Goal: Task Accomplishment & Management: Complete application form

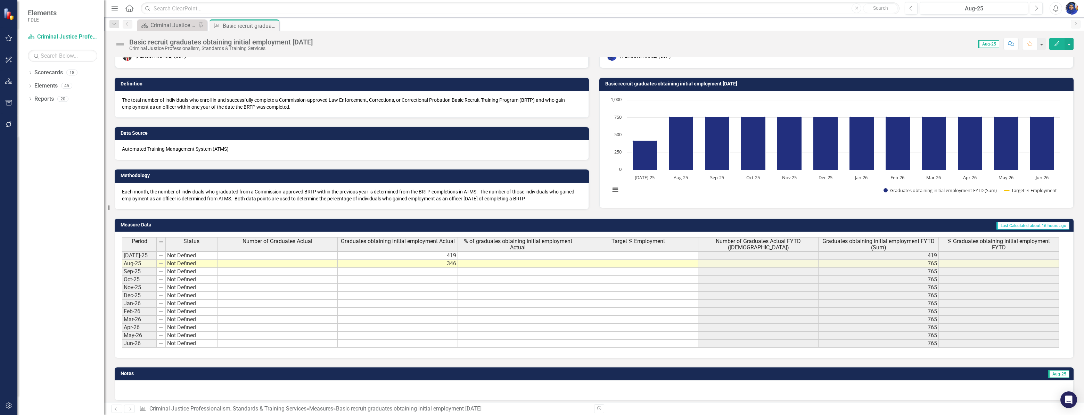
scroll to position [35, 0]
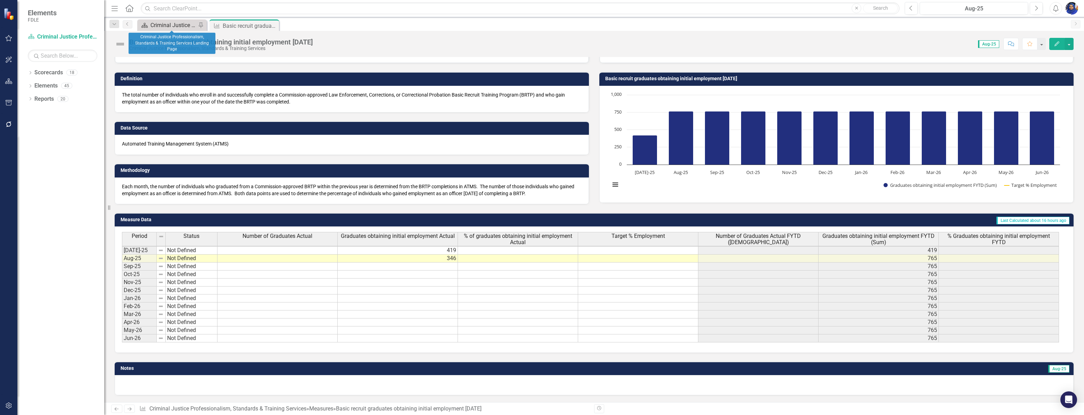
click at [168, 24] on div "Criminal Justice Professionalism, Standards & Training Services Landing Page" at bounding box center [173, 25] width 46 height 9
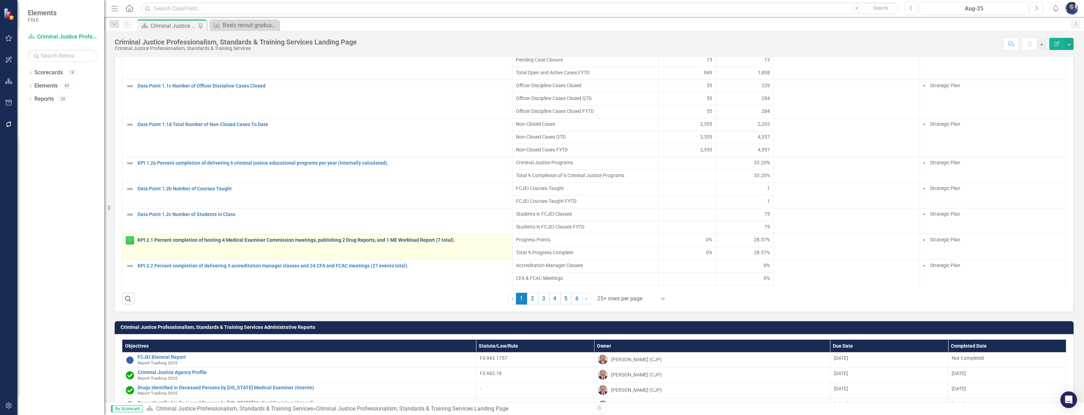
scroll to position [67, 0]
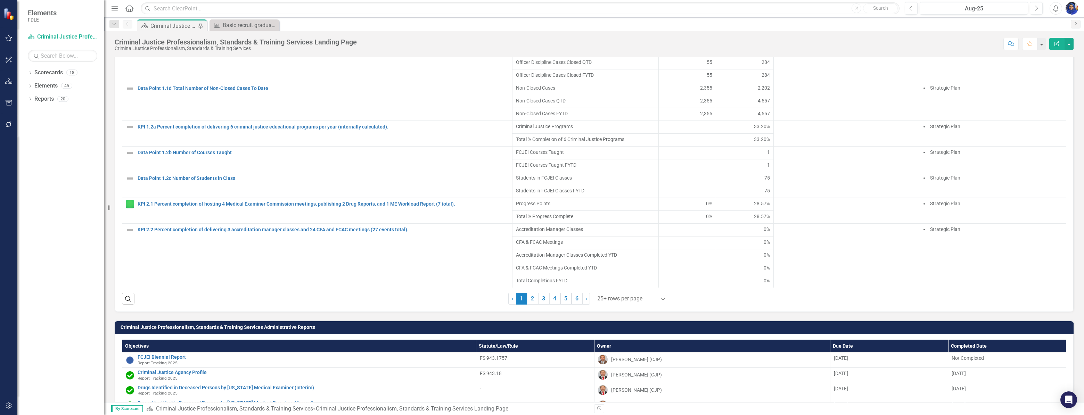
click at [625, 302] on div at bounding box center [626, 298] width 59 height 9
click at [619, 293] on div "Display All Rows" at bounding box center [630, 291] width 65 height 8
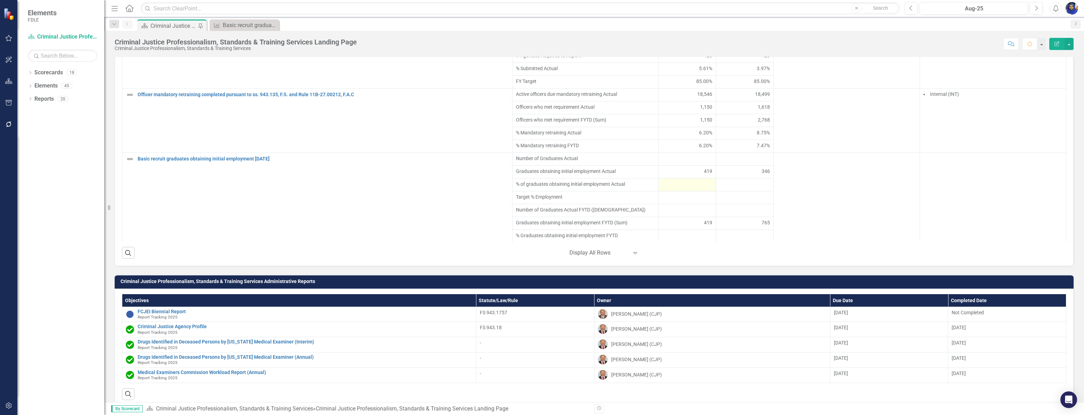
scroll to position [663, 0]
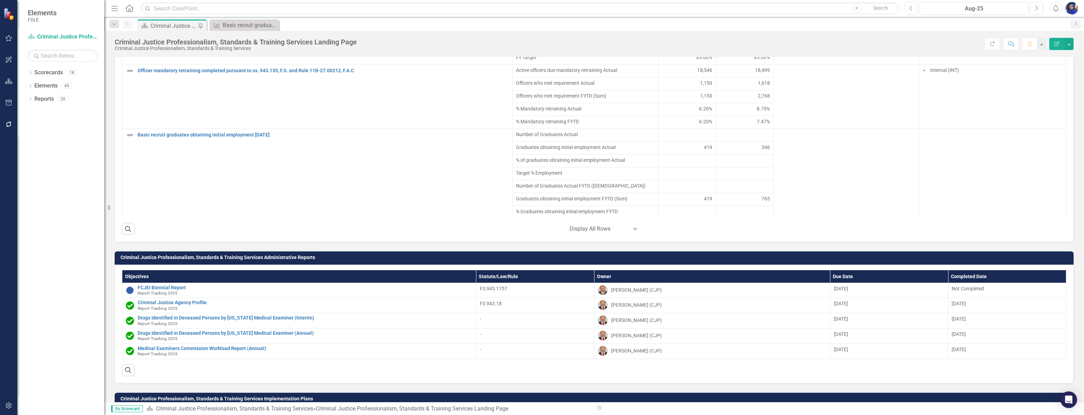
click at [730, 202] on div "765" at bounding box center [744, 198] width 50 height 7
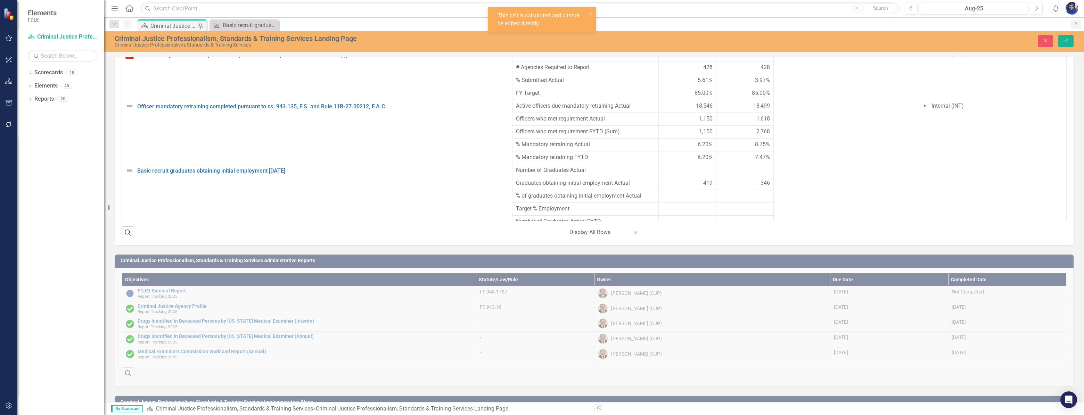
scroll to position [666, 0]
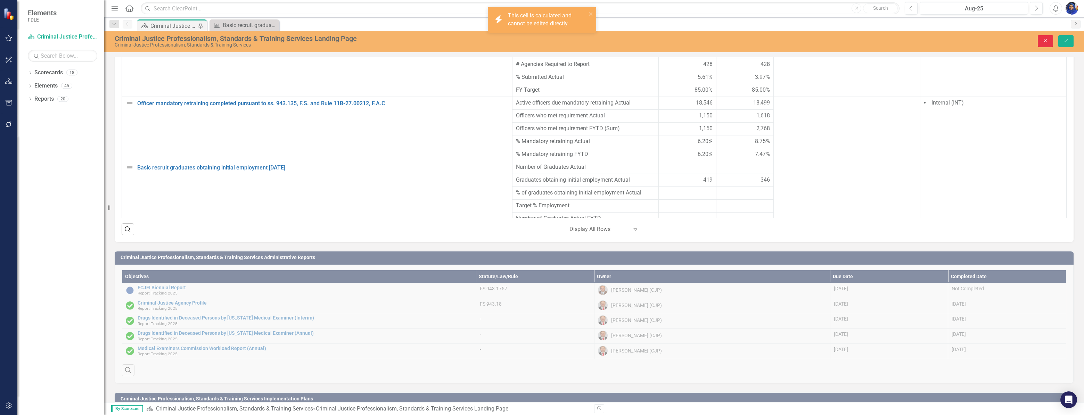
click at [1045, 38] on icon "Close" at bounding box center [1045, 40] width 6 height 5
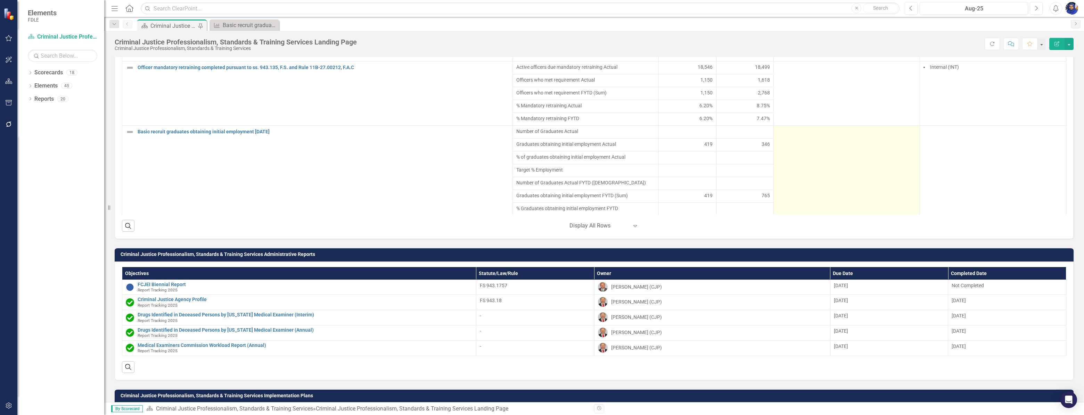
scroll to position [663, 0]
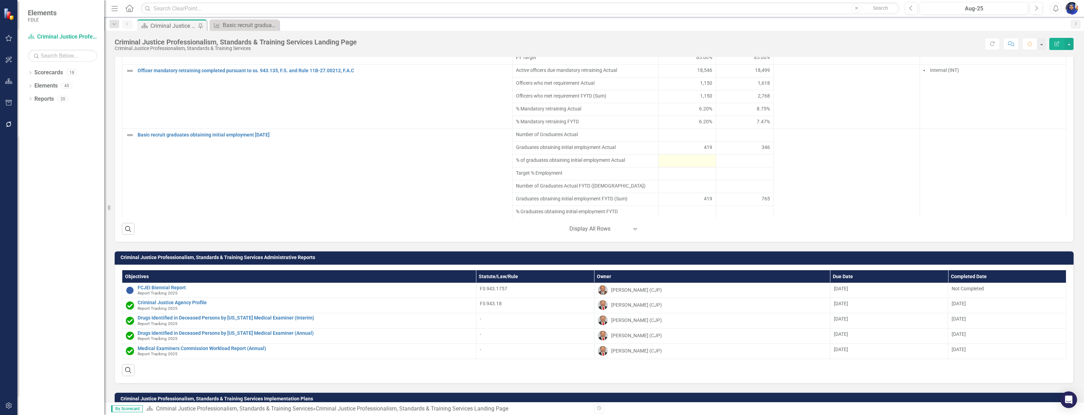
click at [700, 162] on div at bounding box center [687, 161] width 50 height 8
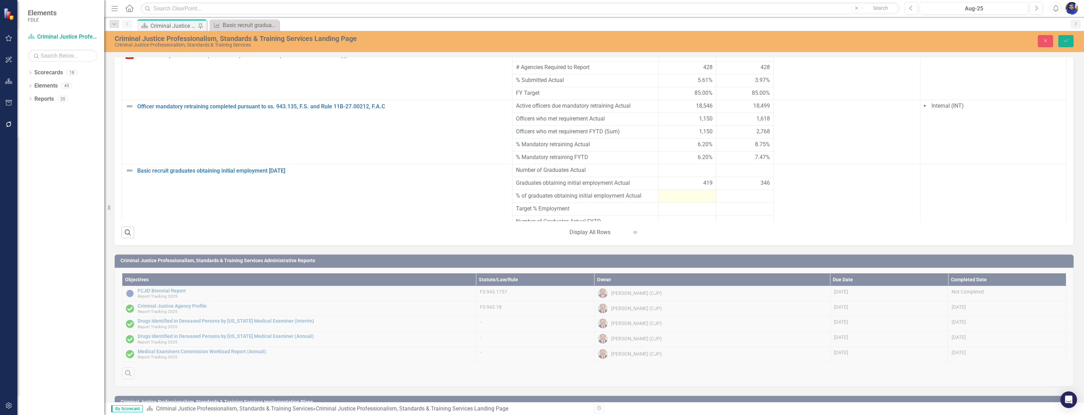
scroll to position [666, 0]
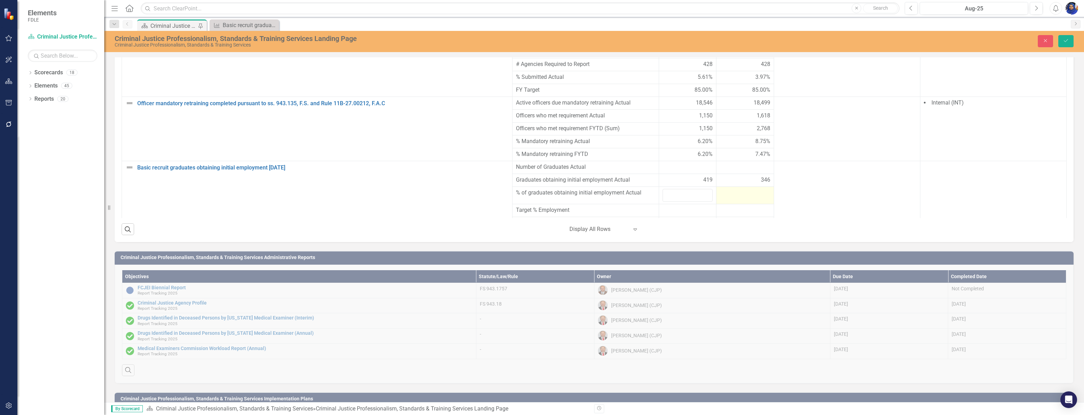
click at [739, 189] on div at bounding box center [745, 193] width 50 height 8
click at [738, 189] on div at bounding box center [745, 193] width 50 height 8
click at [738, 189] on input "number" at bounding box center [745, 195] width 50 height 13
click at [667, 206] on div at bounding box center [687, 210] width 50 height 8
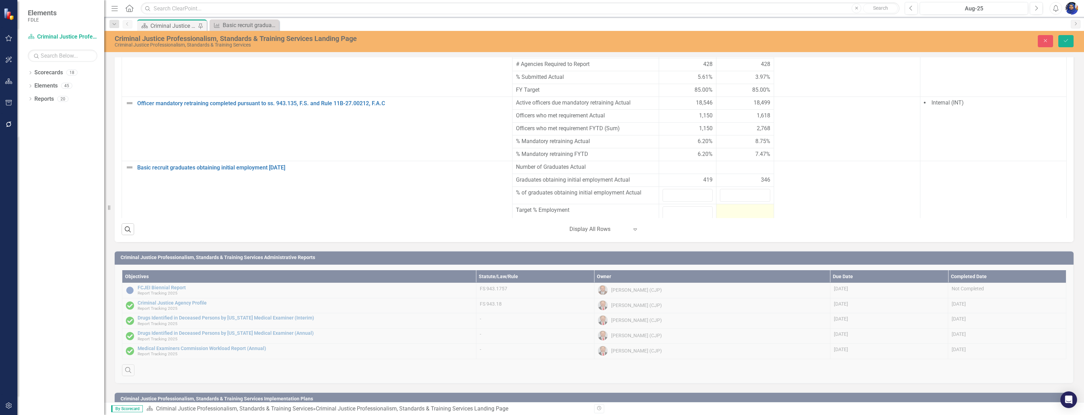
click at [730, 206] on div at bounding box center [745, 210] width 50 height 8
click at [730, 206] on input "number" at bounding box center [745, 212] width 50 height 13
click at [742, 224] on div at bounding box center [745, 228] width 50 height 8
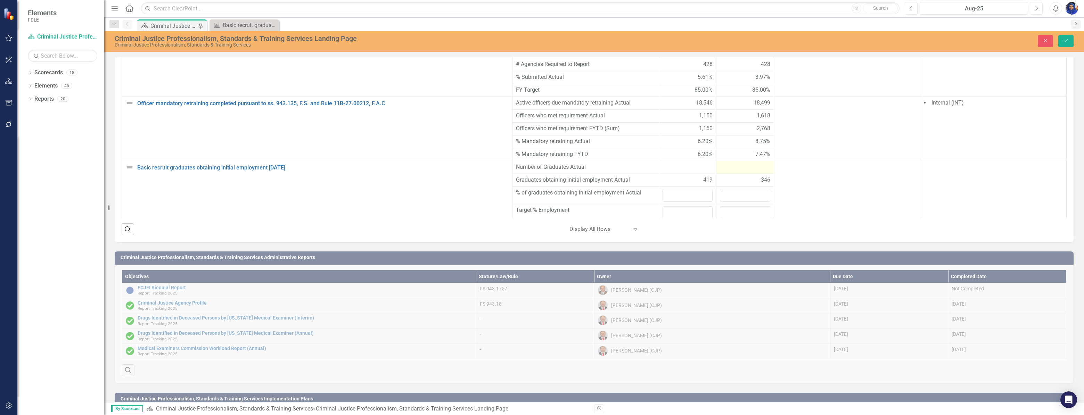
click at [736, 163] on div at bounding box center [745, 167] width 50 height 8
click at [736, 163] on input "number" at bounding box center [745, 169] width 50 height 13
click at [730, 228] on div at bounding box center [745, 232] width 50 height 8
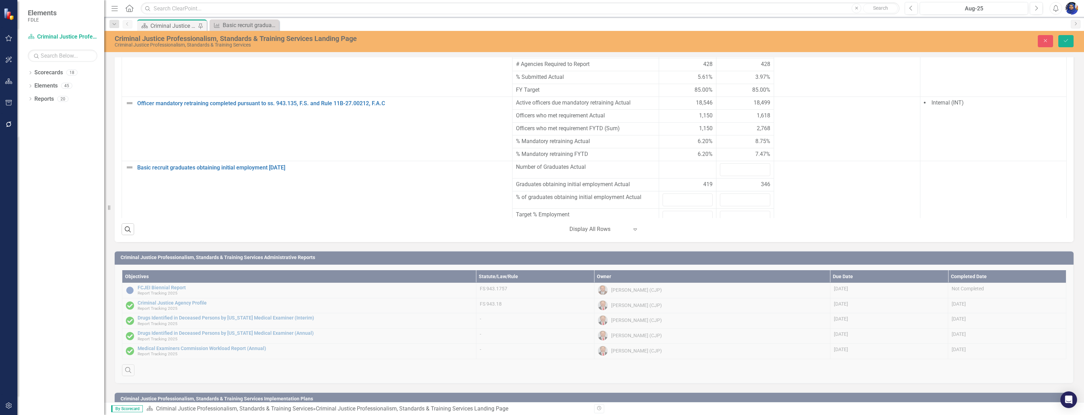
click at [727, 228] on div at bounding box center [745, 232] width 50 height 8
click at [727, 211] on input "number" at bounding box center [745, 217] width 50 height 13
click at [730, 193] on input "number" at bounding box center [745, 199] width 50 height 13
click at [730, 163] on input "number" at bounding box center [745, 169] width 50 height 13
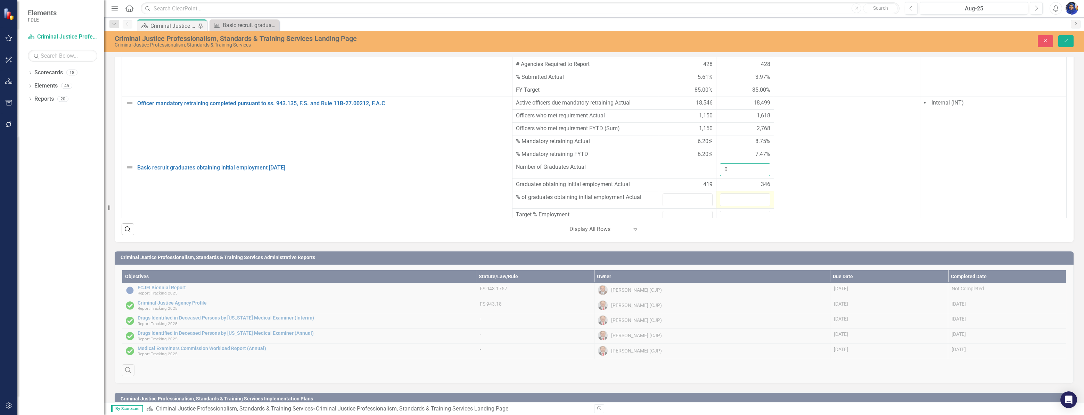
type input "0"
click at [730, 193] on input "number" at bounding box center [745, 199] width 50 height 13
type input "0"
click at [733, 211] on input "number" at bounding box center [745, 217] width 50 height 13
type input "0"
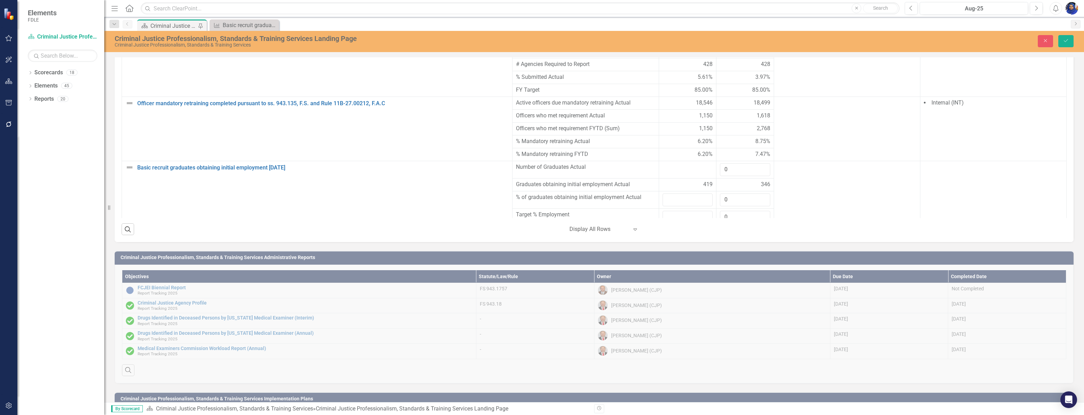
click at [733, 228] on div at bounding box center [745, 232] width 50 height 8
click at [1063, 41] on icon "Save" at bounding box center [1066, 40] width 6 height 5
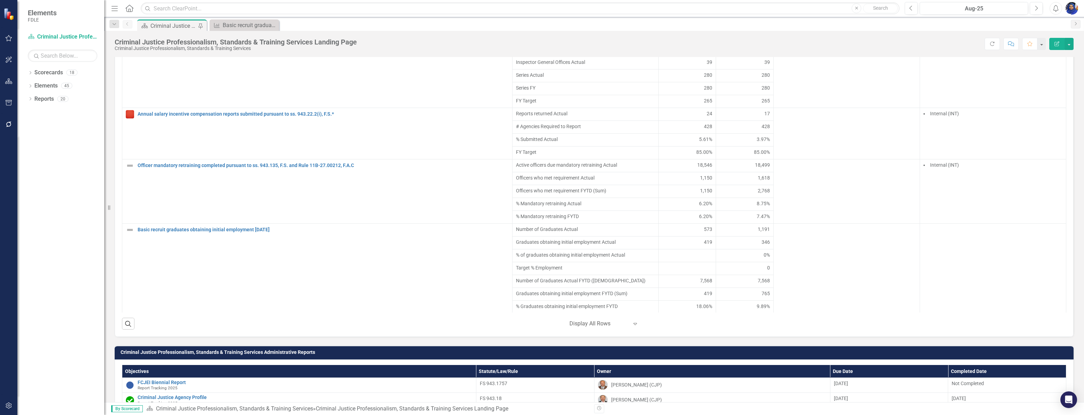
scroll to position [600, 0]
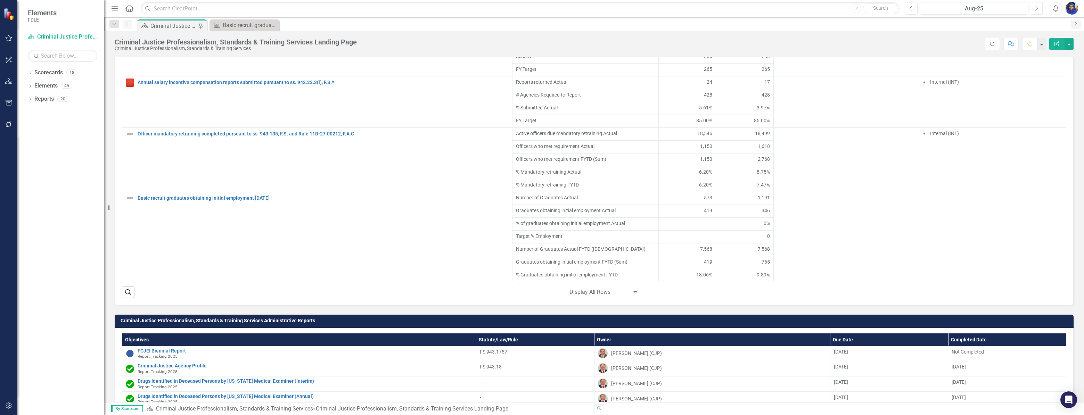
click at [745, 201] on div "1,191" at bounding box center [744, 197] width 50 height 7
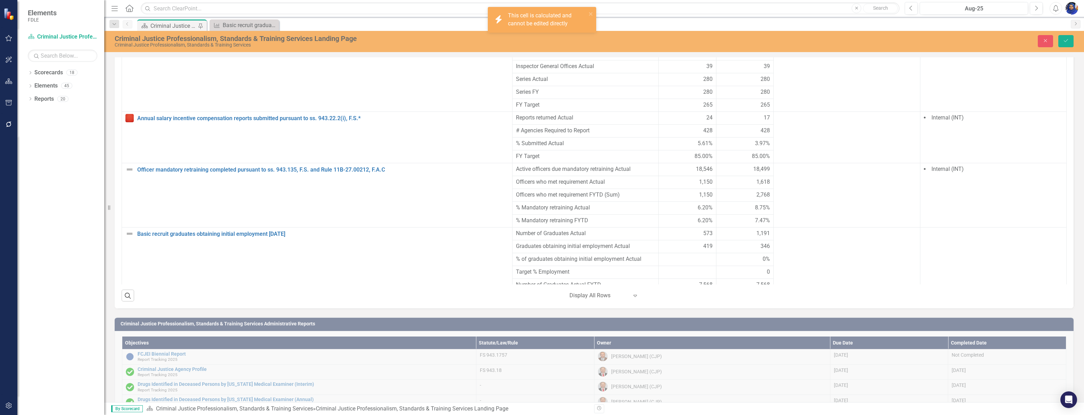
scroll to position [603, 0]
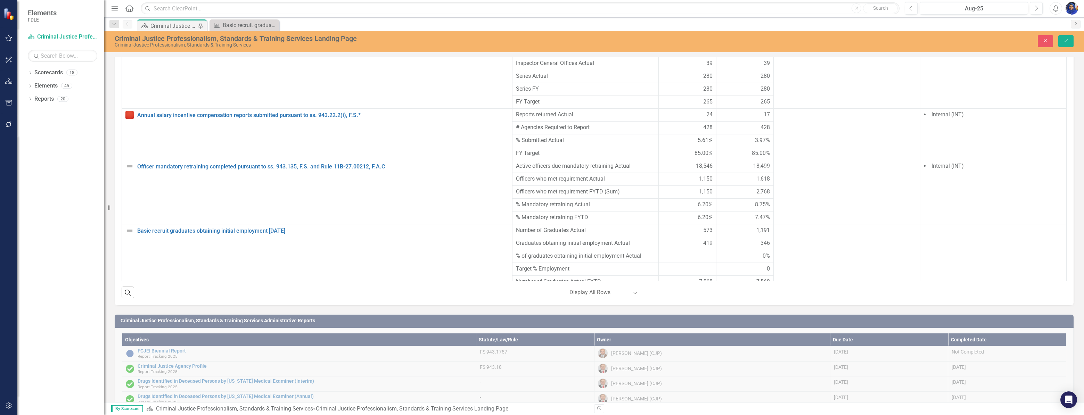
click at [744, 226] on div "1,191" at bounding box center [745, 230] width 50 height 8
click at [740, 252] on div "0%" at bounding box center [745, 256] width 50 height 8
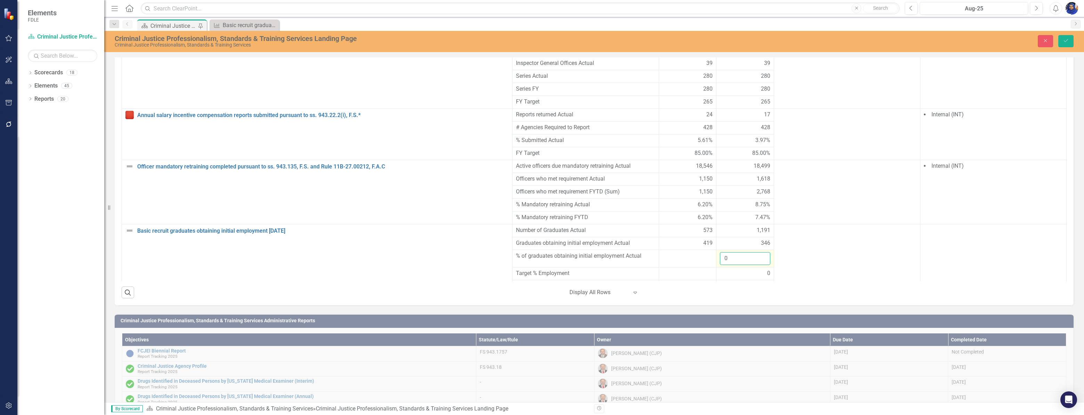
click at [740, 252] on input "0" at bounding box center [745, 258] width 50 height 13
click at [744, 270] on div "0" at bounding box center [745, 274] width 50 height 8
click at [744, 270] on input "0" at bounding box center [745, 276] width 50 height 13
click at [1063, 41] on icon "Save" at bounding box center [1066, 40] width 6 height 5
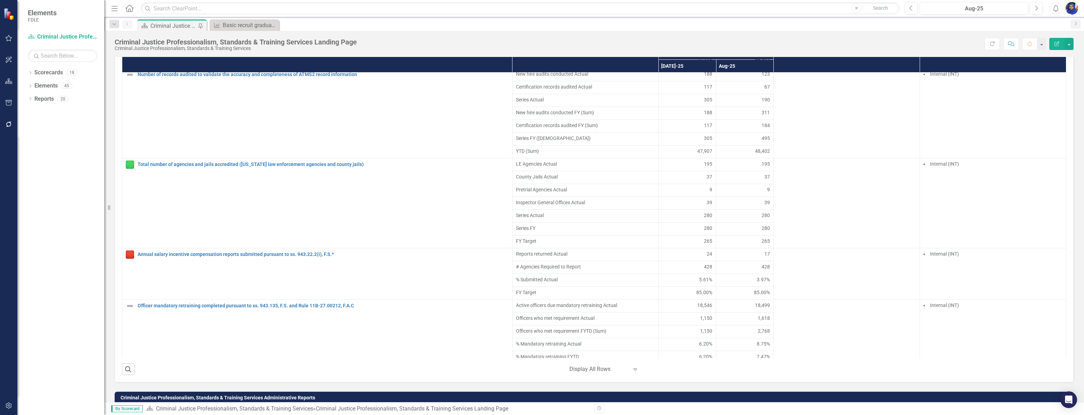
scroll to position [2066, 0]
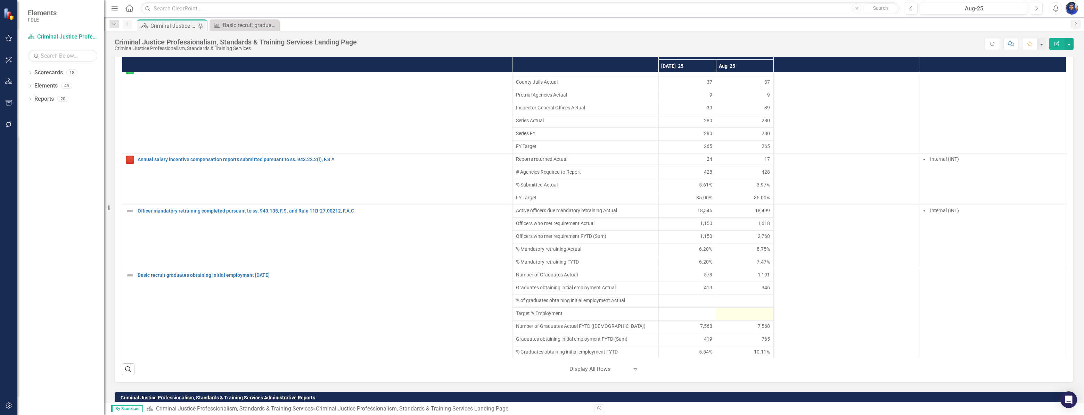
click at [750, 318] on div at bounding box center [744, 314] width 50 height 8
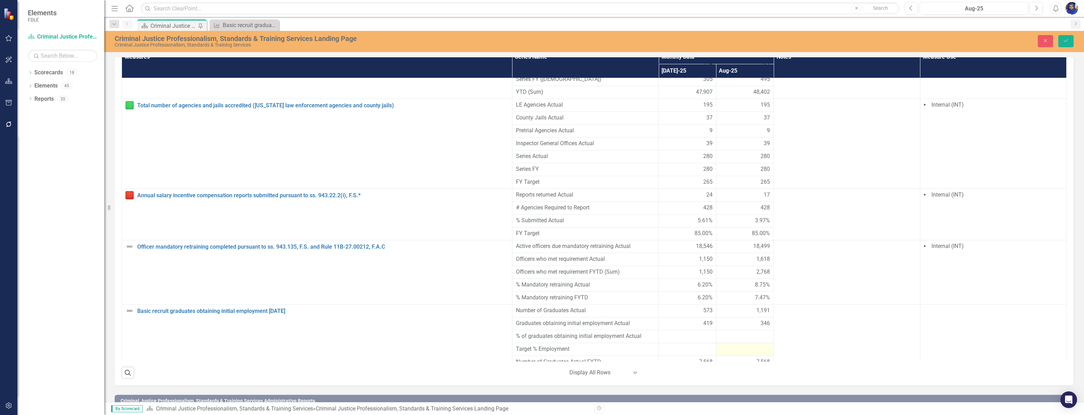
scroll to position [526, 0]
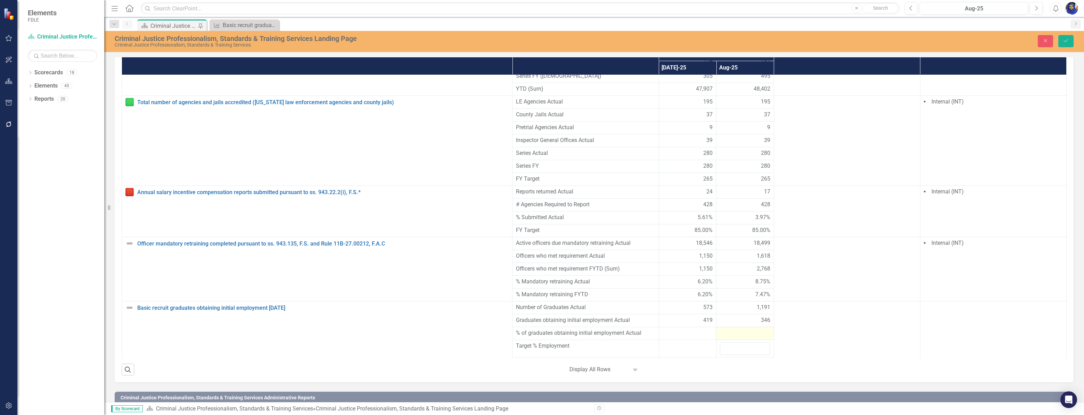
click at [744, 329] on div at bounding box center [745, 333] width 50 height 8
click at [736, 304] on div "1,191" at bounding box center [745, 308] width 50 height 8
click at [1046, 41] on icon "Close" at bounding box center [1045, 40] width 6 height 5
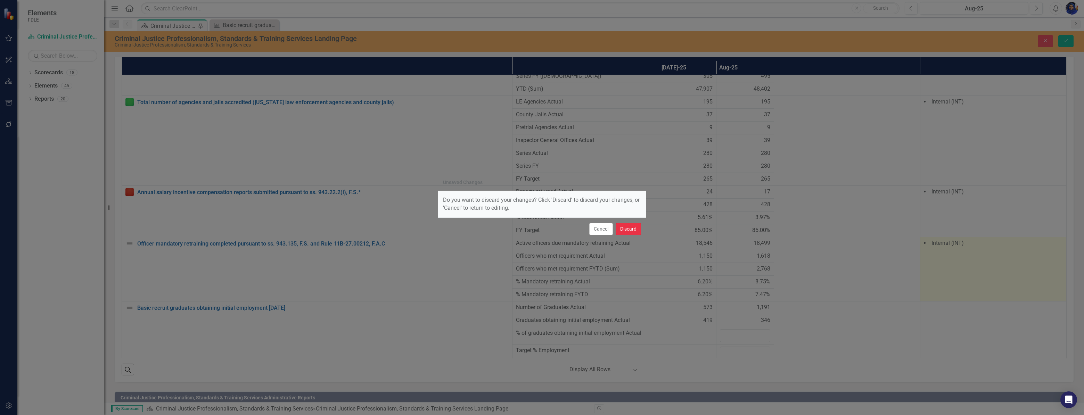
drag, startPoint x: 625, startPoint y: 228, endPoint x: 1049, endPoint y: 249, distance: 425.0
click at [625, 229] on button "Discard" at bounding box center [628, 229] width 25 height 12
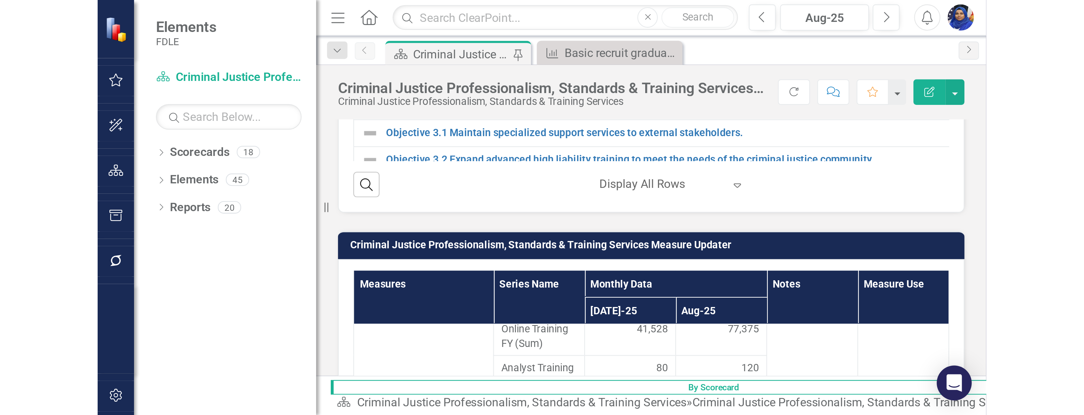
scroll to position [2066, 0]
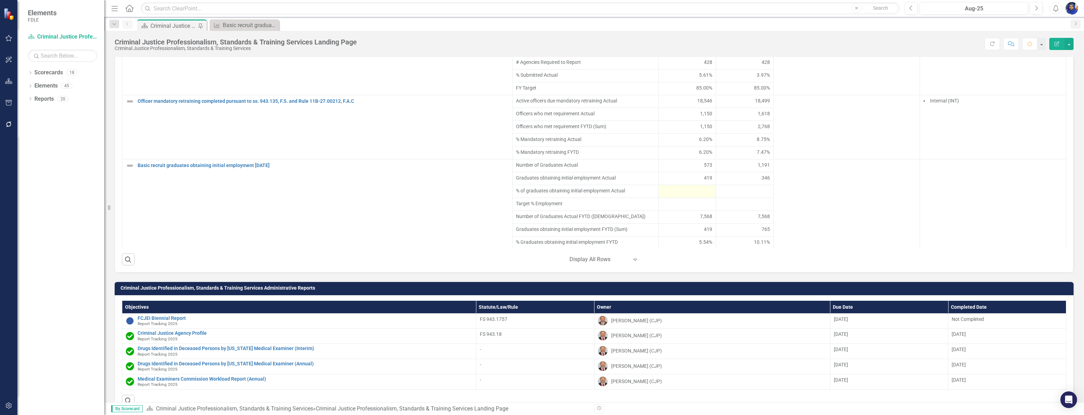
click at [694, 196] on div at bounding box center [687, 191] width 50 height 8
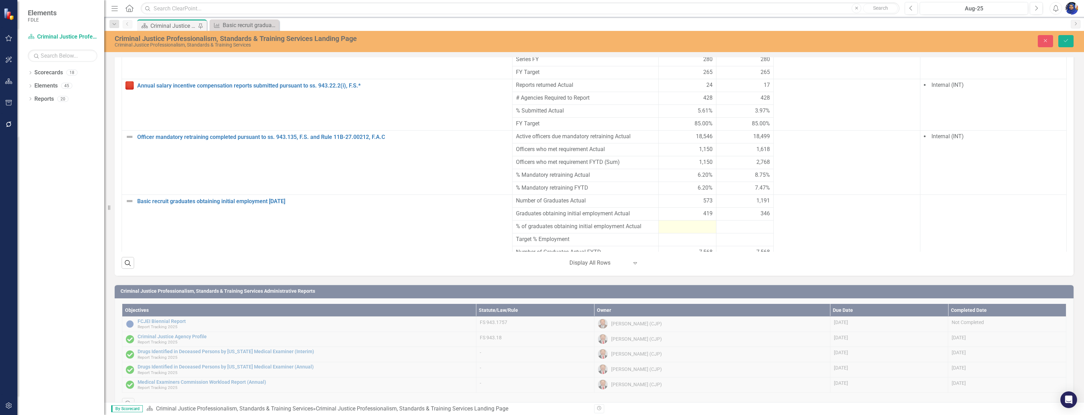
scroll to position [636, 0]
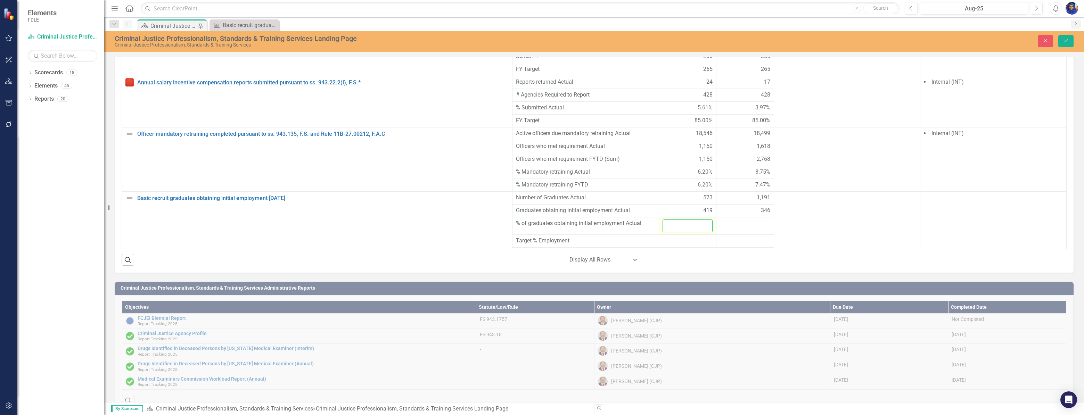
click at [694, 220] on input "number" at bounding box center [687, 226] width 50 height 13
click at [731, 220] on div at bounding box center [745, 224] width 50 height 8
click at [731, 220] on input "number" at bounding box center [745, 226] width 50 height 13
click at [695, 237] on div at bounding box center [687, 241] width 50 height 8
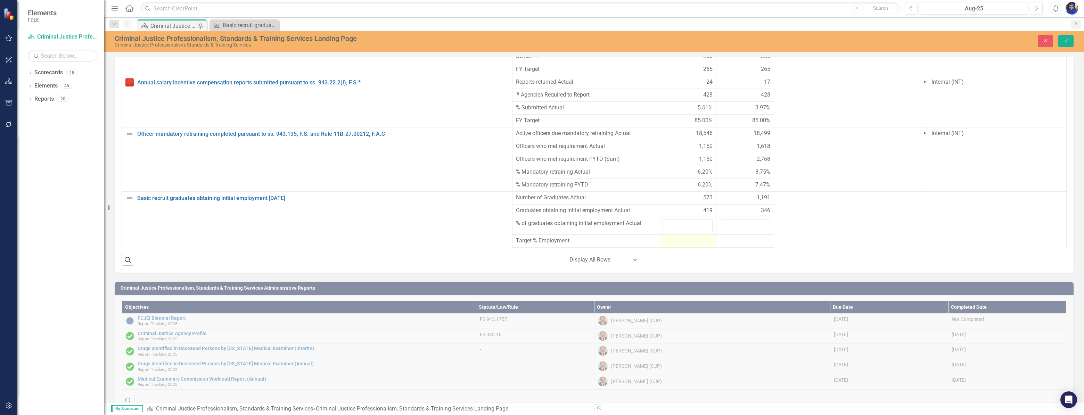
click at [695, 237] on div at bounding box center [687, 241] width 50 height 8
click at [695, 237] on input "number" at bounding box center [687, 243] width 50 height 13
click at [735, 237] on div at bounding box center [745, 241] width 50 height 8
click at [735, 237] on input "number" at bounding box center [745, 243] width 50 height 13
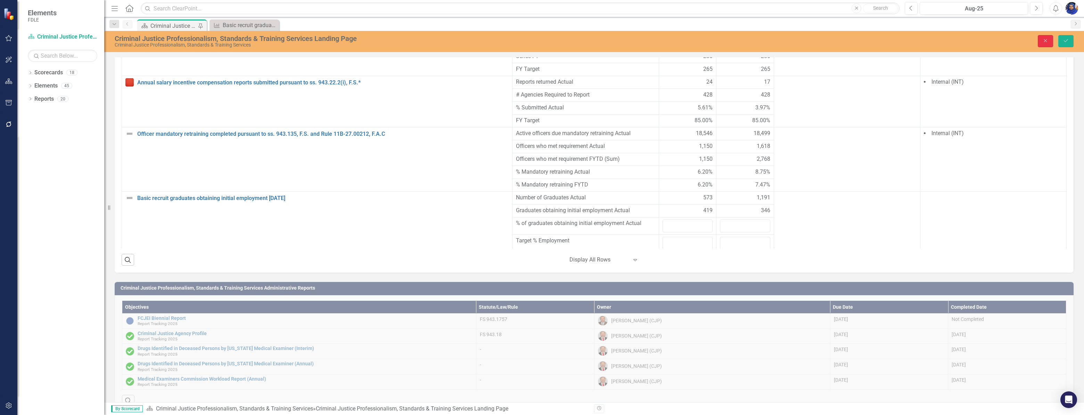
click at [1047, 43] on button "Close" at bounding box center [1045, 41] width 15 height 12
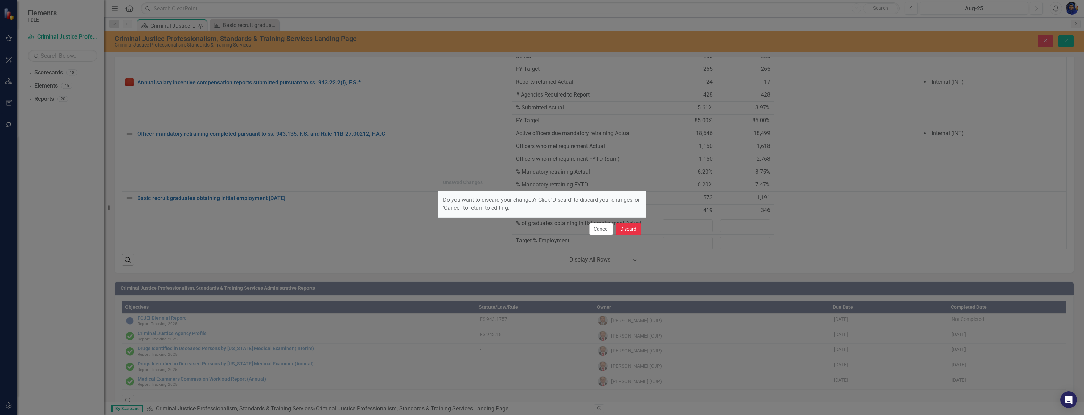
click at [630, 227] on button "Discard" at bounding box center [628, 229] width 25 height 12
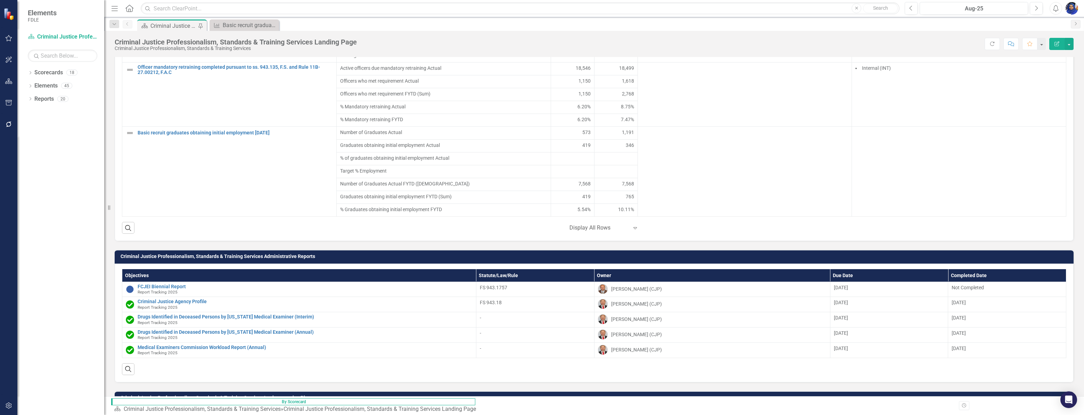
scroll to position [2066, 0]
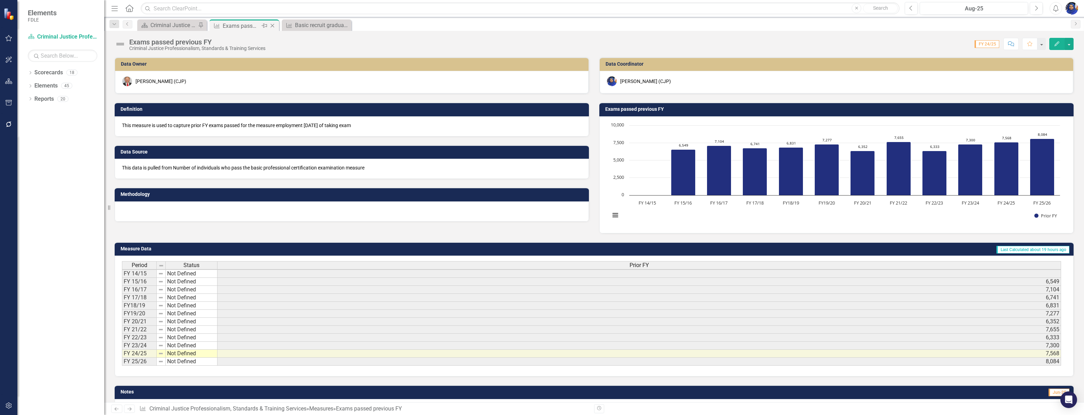
click at [274, 26] on icon "Close" at bounding box center [272, 26] width 7 height 6
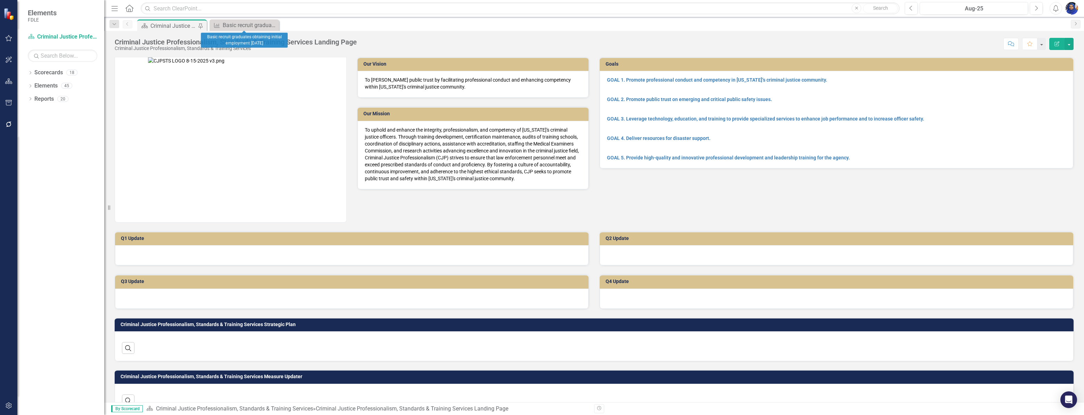
click at [0, 0] on icon at bounding box center [0, 0] width 0 height 0
